Goal: Task Accomplishment & Management: Complete application form

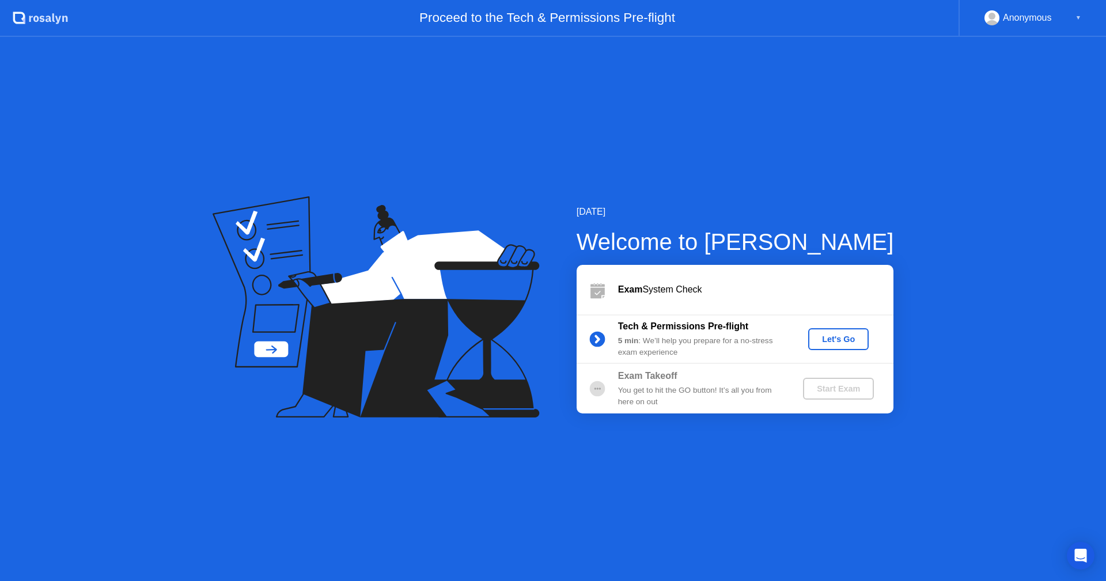
click at [843, 339] on div "Let's Go" at bounding box center [838, 339] width 51 height 9
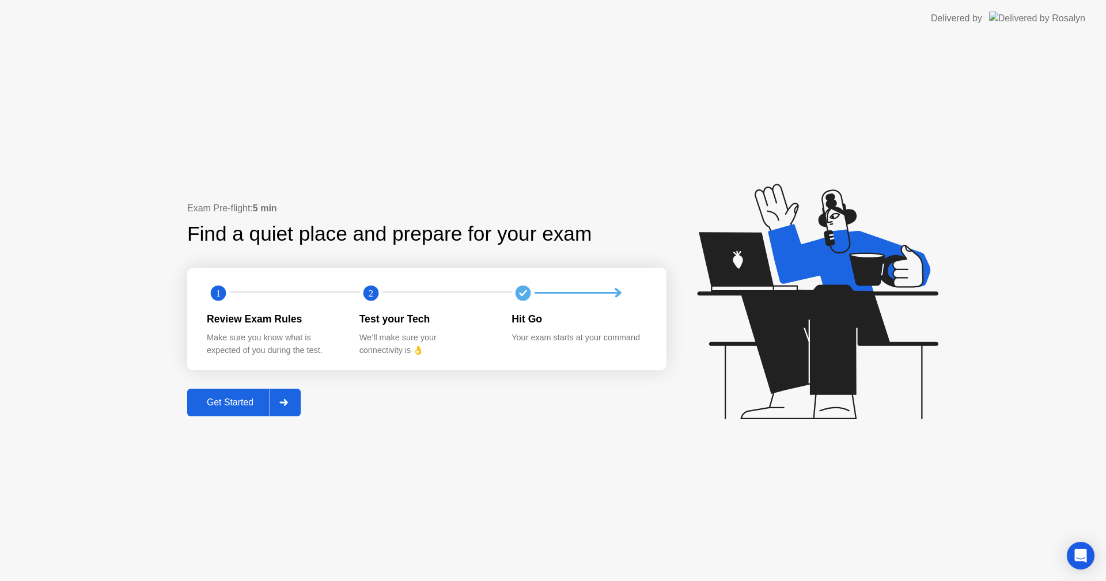
click at [222, 397] on div "Get Started" at bounding box center [230, 402] width 79 height 10
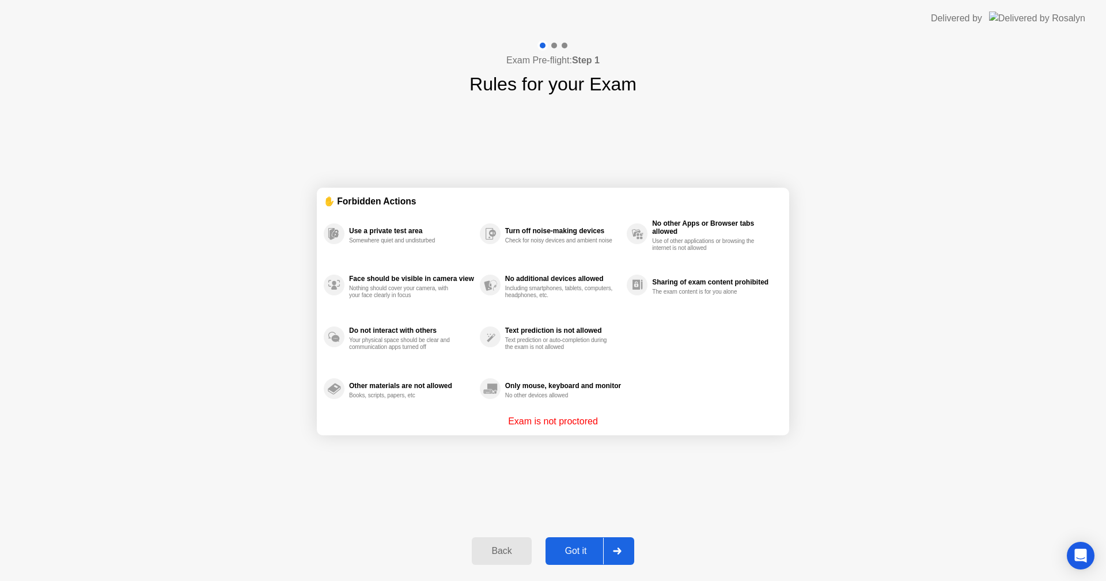
click at [591, 543] on button "Got it" at bounding box center [590, 551] width 89 height 28
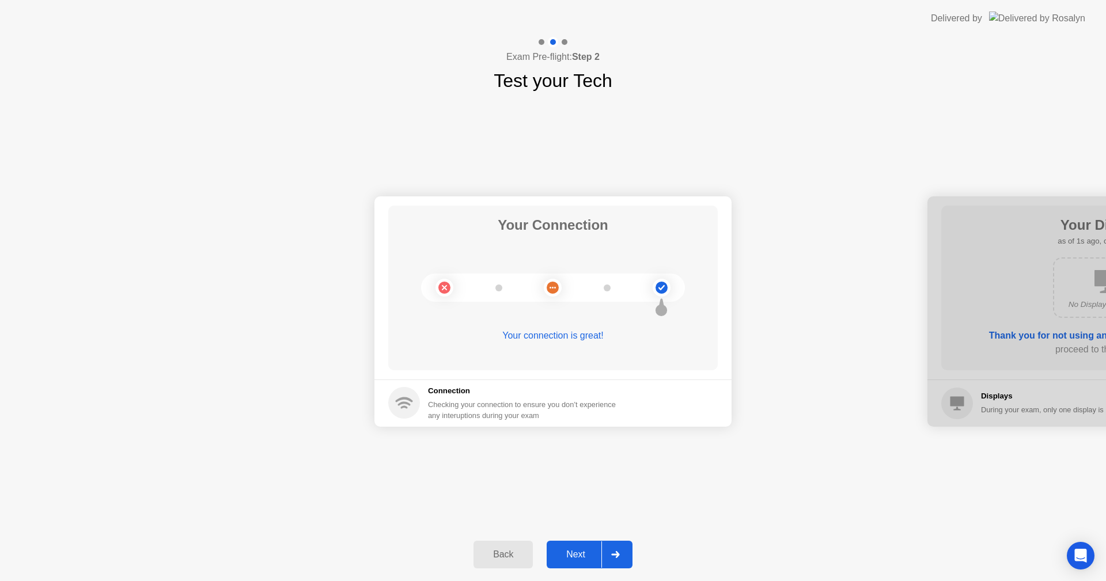
click at [593, 552] on div "Next" at bounding box center [575, 555] width 51 height 10
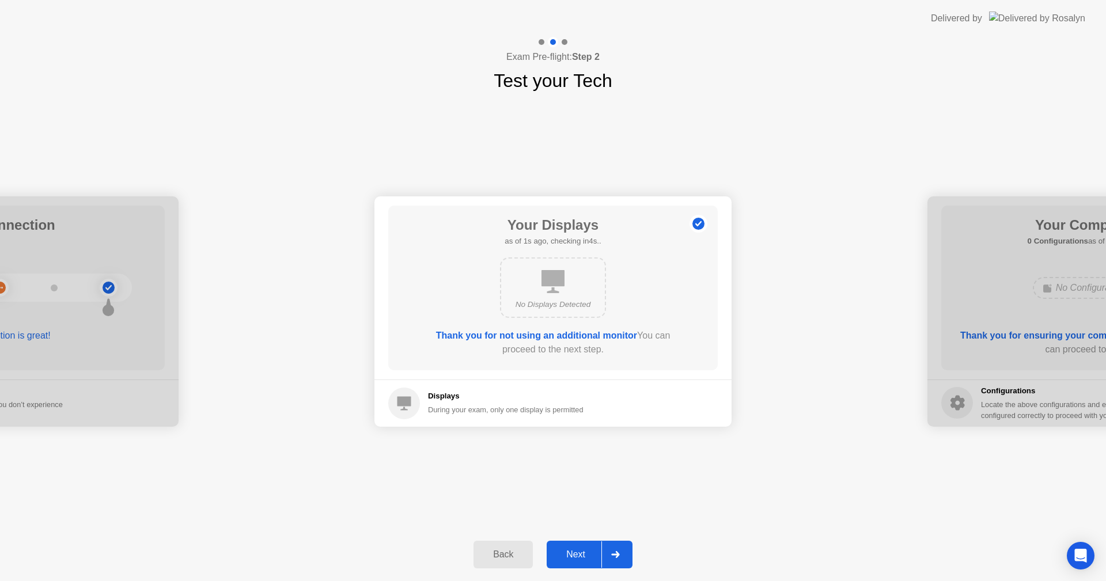
click at [593, 552] on div "Next" at bounding box center [575, 555] width 51 height 10
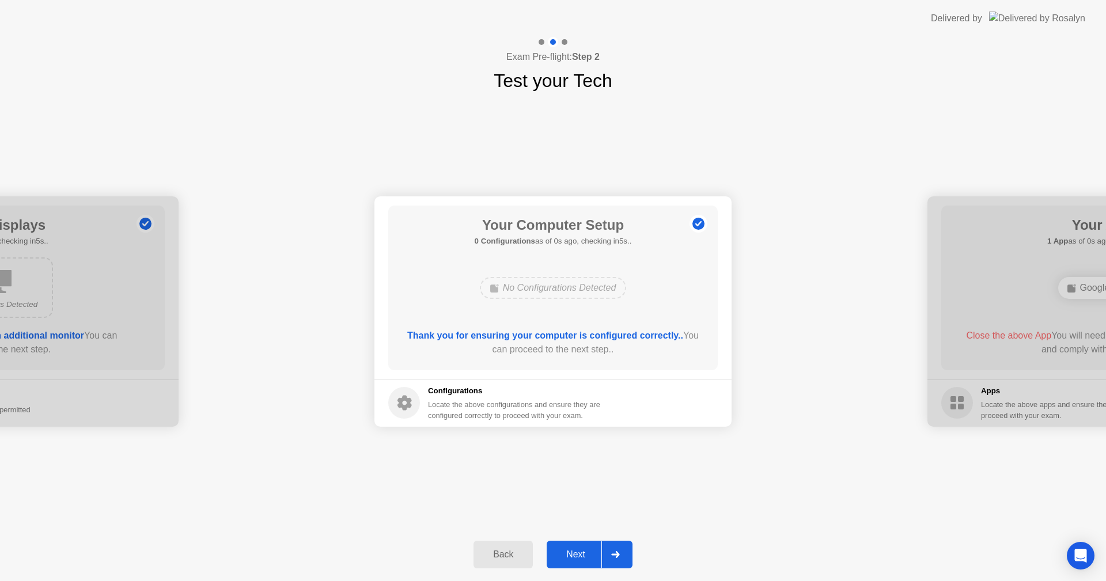
click at [577, 559] on div "Next" at bounding box center [575, 555] width 51 height 10
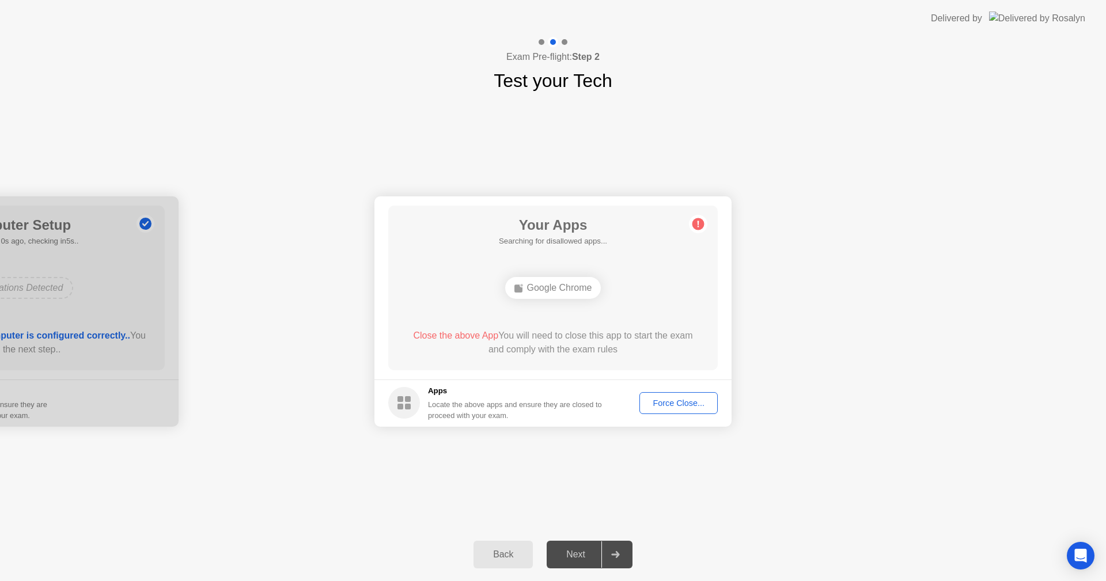
click at [577, 559] on div "Next" at bounding box center [575, 555] width 51 height 10
click at [658, 400] on div "Force Close..." at bounding box center [678, 403] width 70 height 9
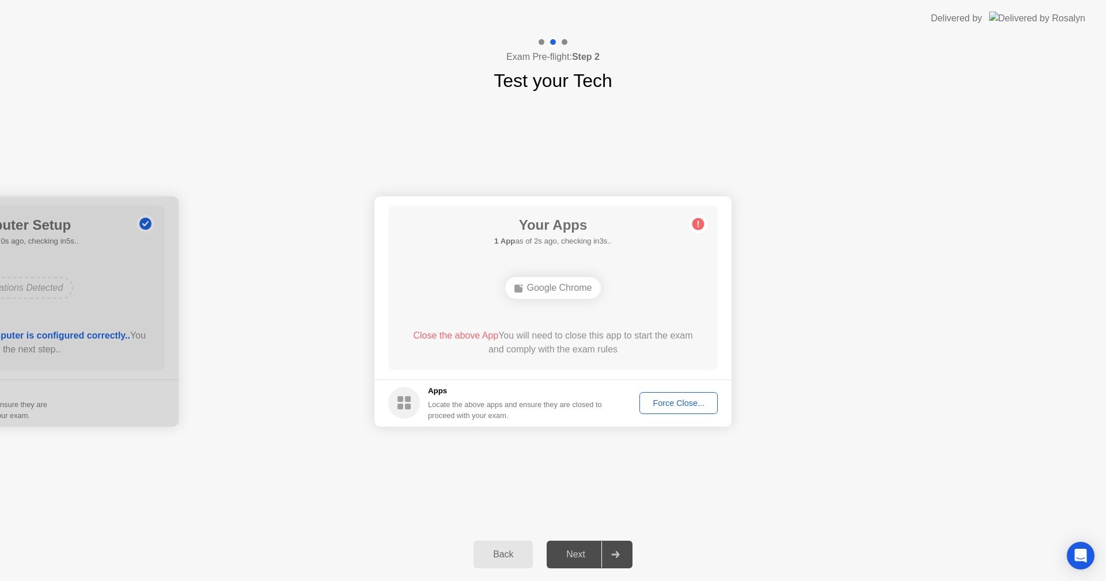
click at [573, 555] on div "Next" at bounding box center [575, 555] width 51 height 10
click at [675, 396] on button "Force Close..." at bounding box center [678, 403] width 78 height 22
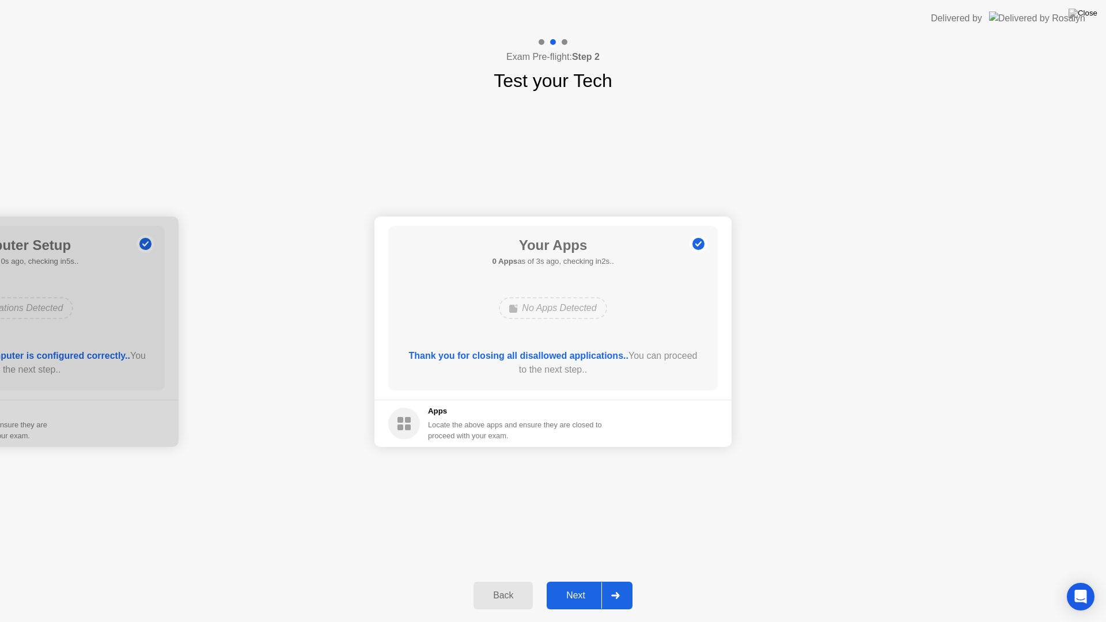
click at [577, 581] on button "Next" at bounding box center [590, 596] width 86 height 28
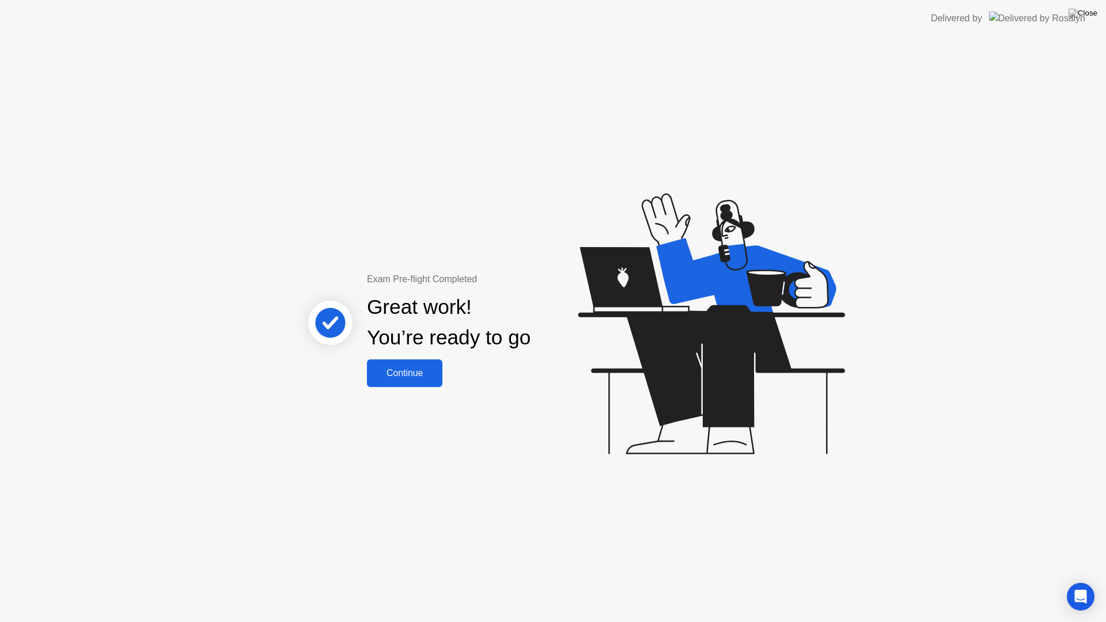
click at [419, 377] on div "Continue" at bounding box center [404, 373] width 69 height 10
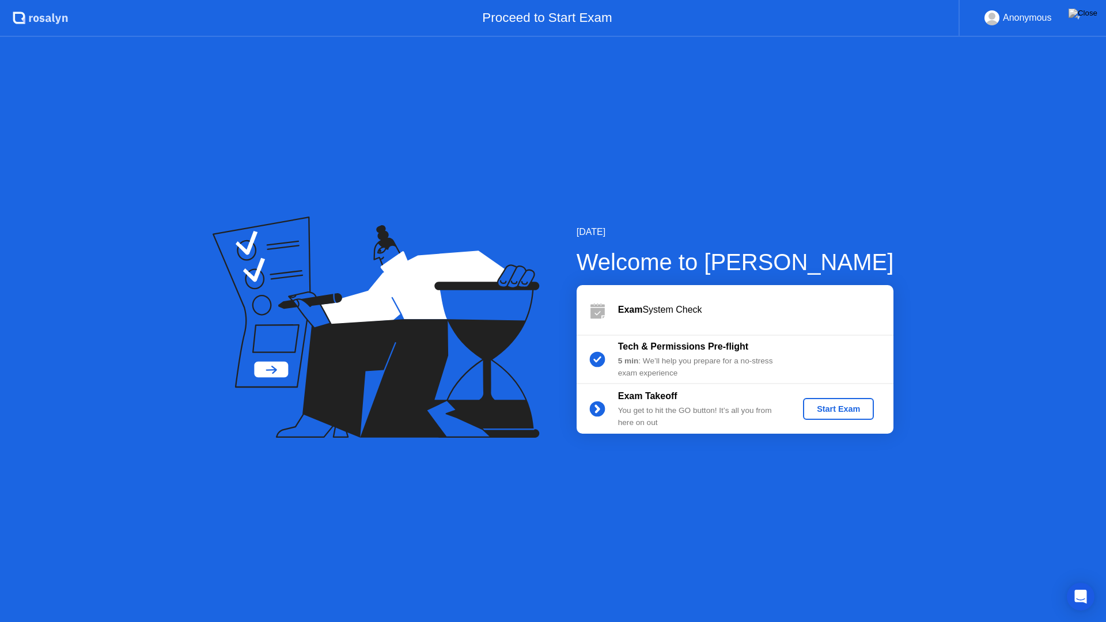
click at [862, 409] on div "Start Exam" at bounding box center [839, 408] width 62 height 9
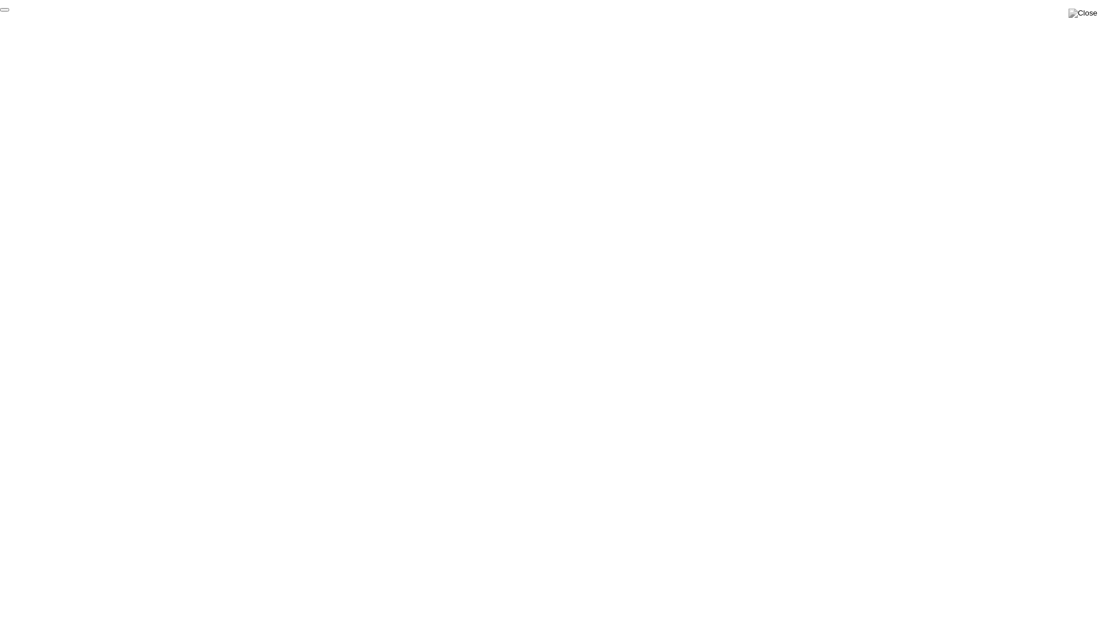
click div "End Proctoring Session"
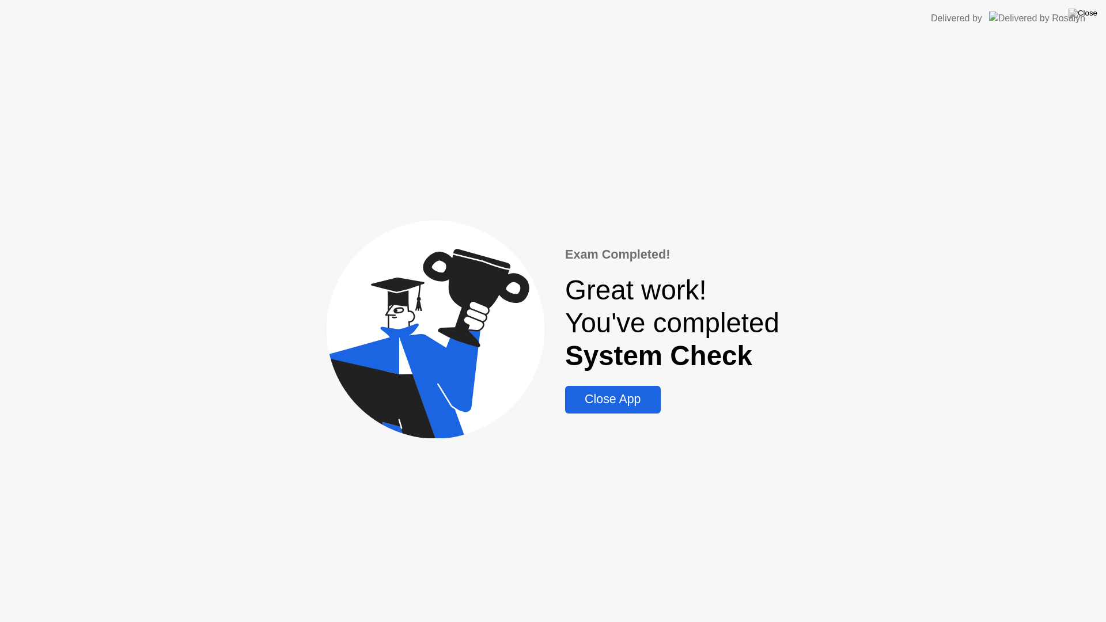
click at [619, 404] on div "Close App" at bounding box center [613, 399] width 88 height 14
